Goal: Transaction & Acquisition: Download file/media

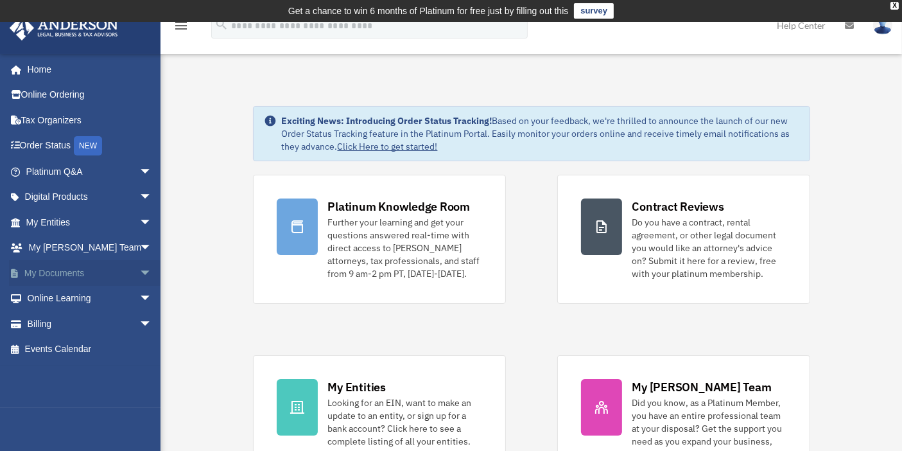
click at [139, 272] on span "arrow_drop_down" at bounding box center [152, 273] width 26 height 26
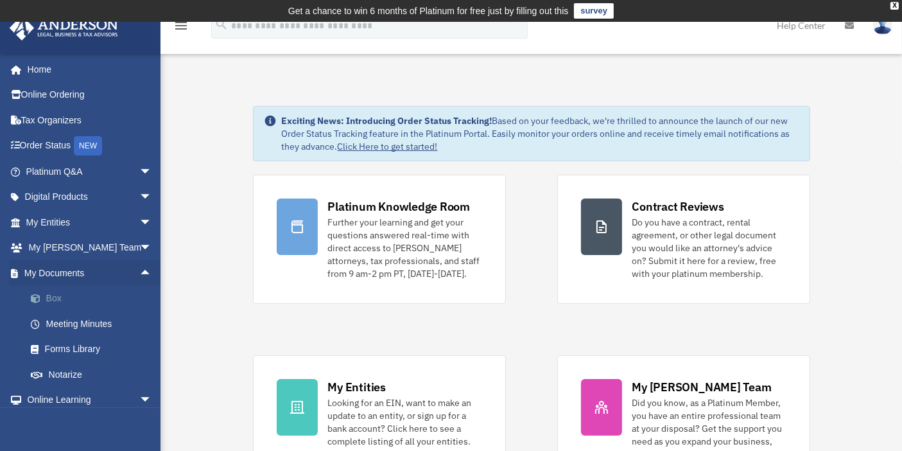
click at [55, 299] on link "Box" at bounding box center [94, 299] width 153 height 26
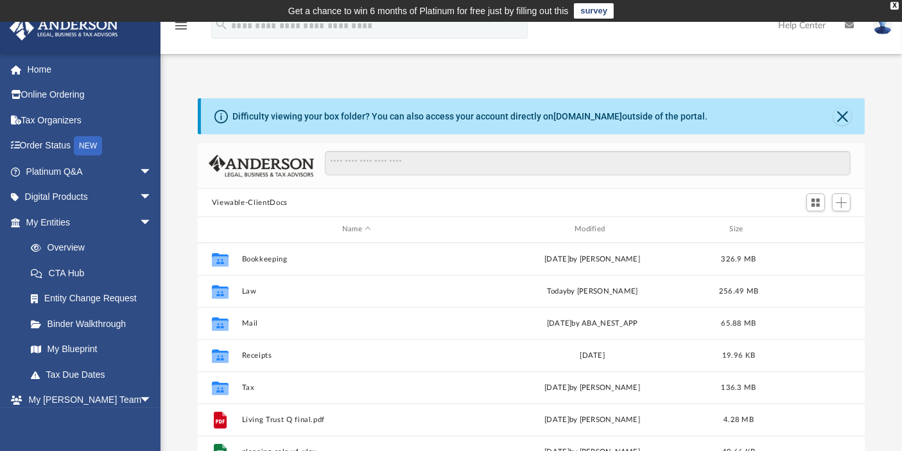
scroll to position [71, 0]
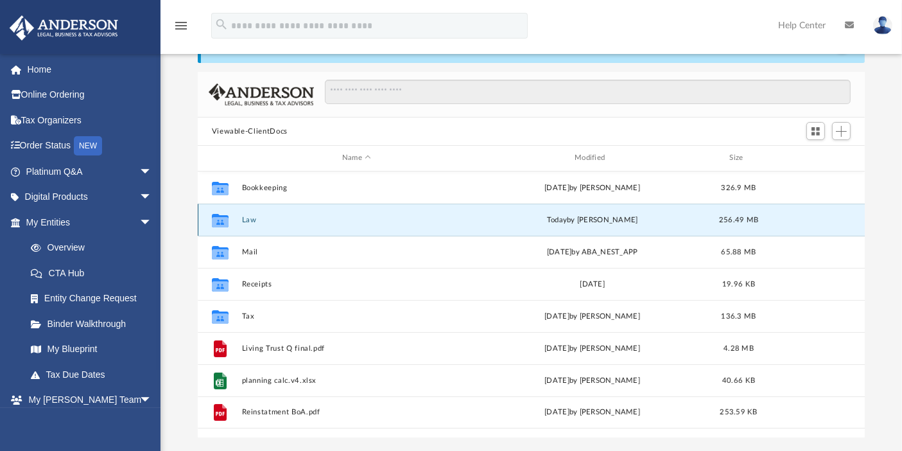
click at [256, 219] on button "Law" at bounding box center [356, 220] width 230 height 8
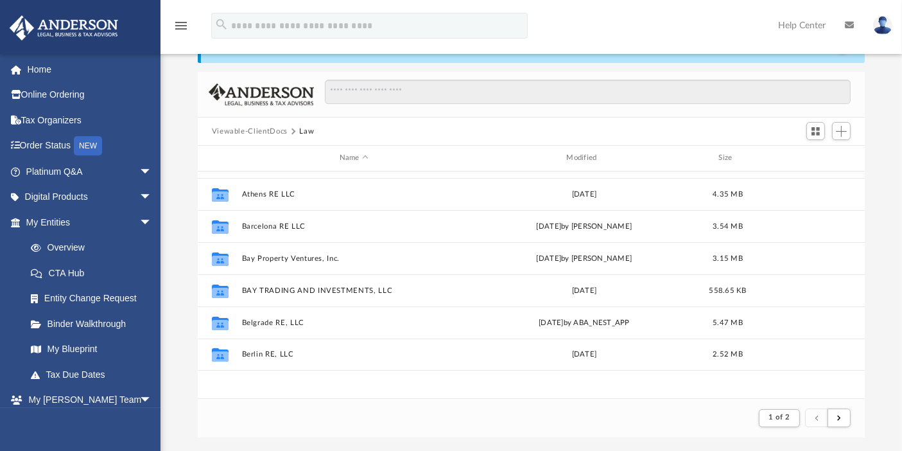
scroll to position [0, 0]
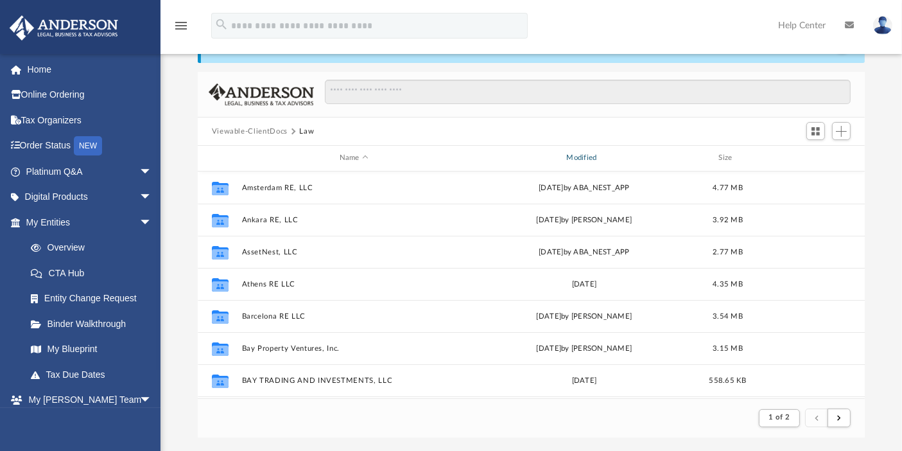
click at [566, 160] on div "Modified" at bounding box center [583, 158] width 225 height 12
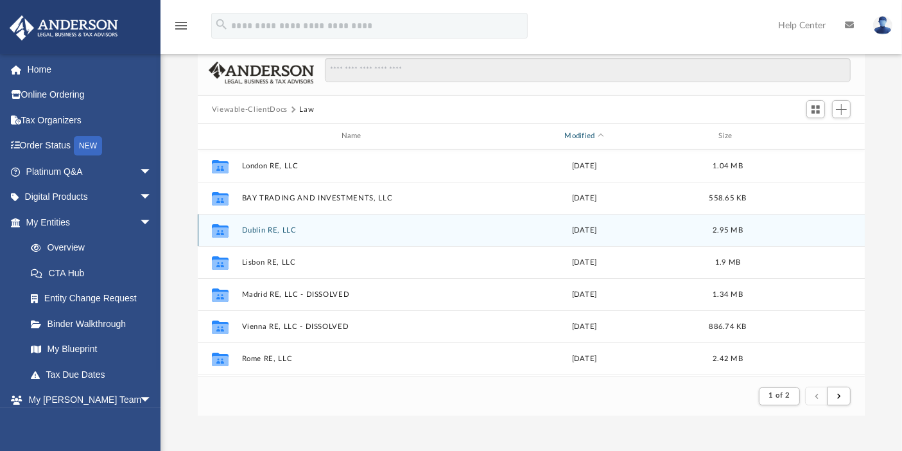
scroll to position [71, 0]
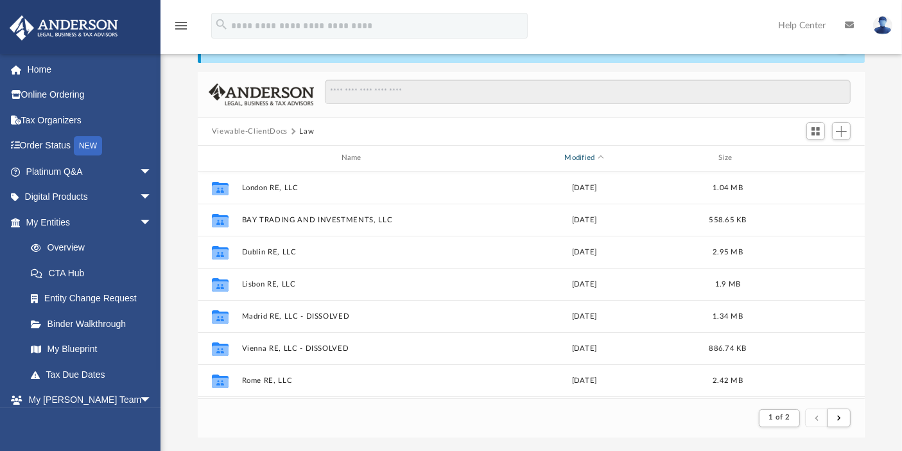
click at [583, 157] on div "Modified" at bounding box center [583, 158] width 225 height 12
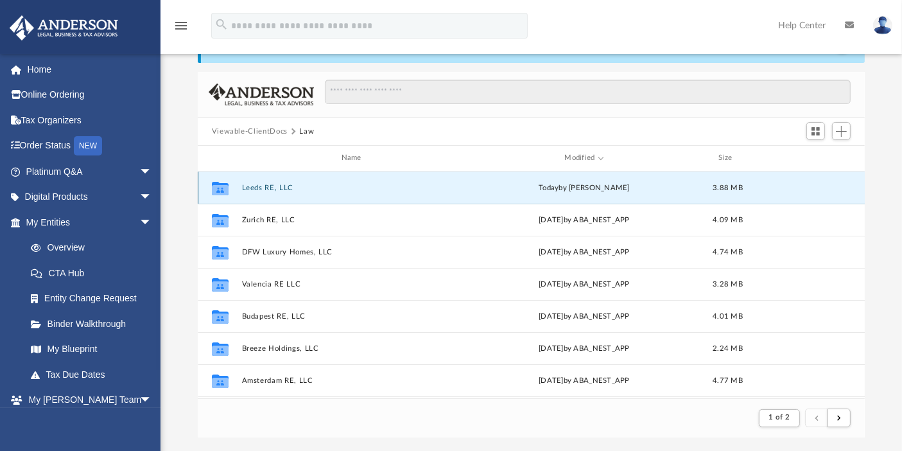
click at [254, 187] on button "Leeds RE, LLC" at bounding box center [353, 188] width 225 height 8
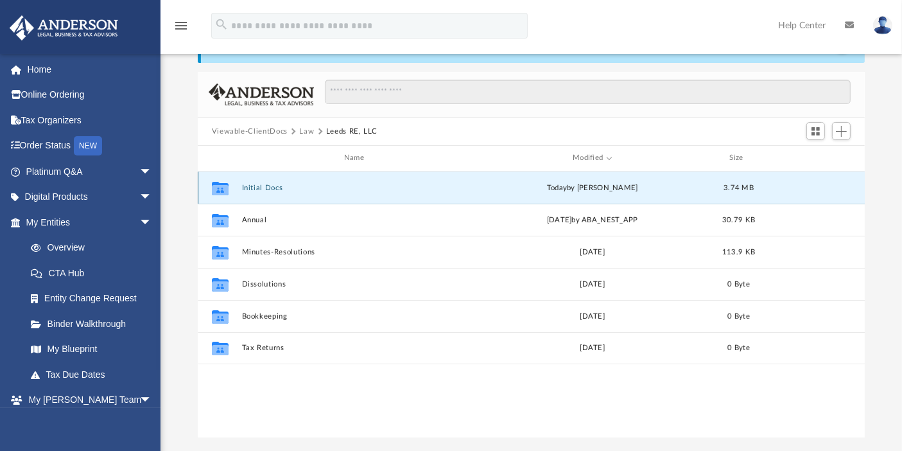
click at [266, 184] on button "Initial Docs" at bounding box center [356, 188] width 230 height 8
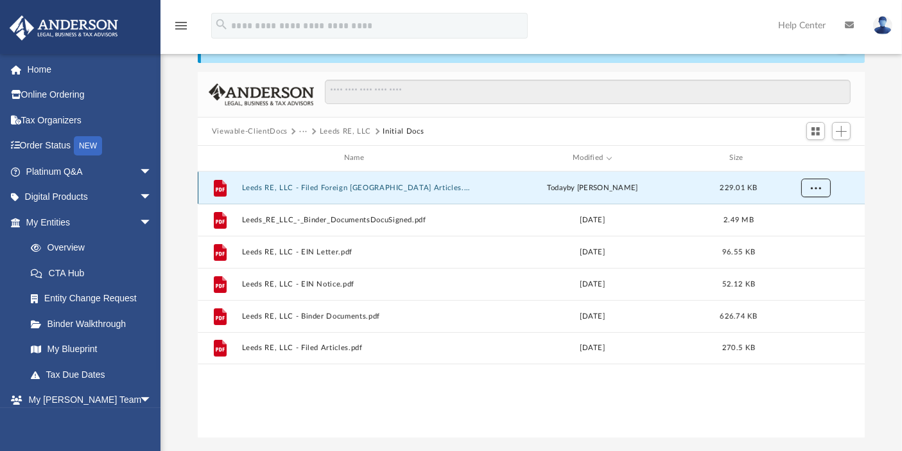
click at [813, 187] on span "More options" at bounding box center [815, 187] width 10 height 7
click at [801, 234] on li "Download" at bounding box center [803, 233] width 37 height 13
